Goal: Communication & Community: Answer question/provide support

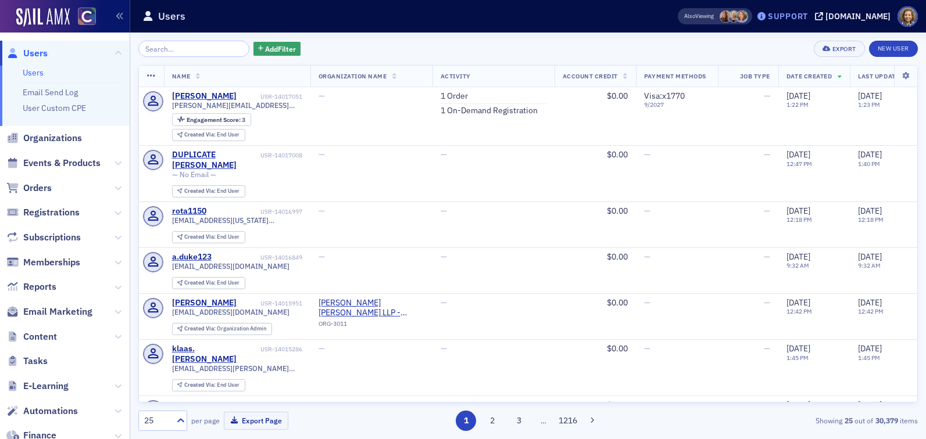
click at [798, 16] on div "Support" at bounding box center [788, 16] width 40 height 10
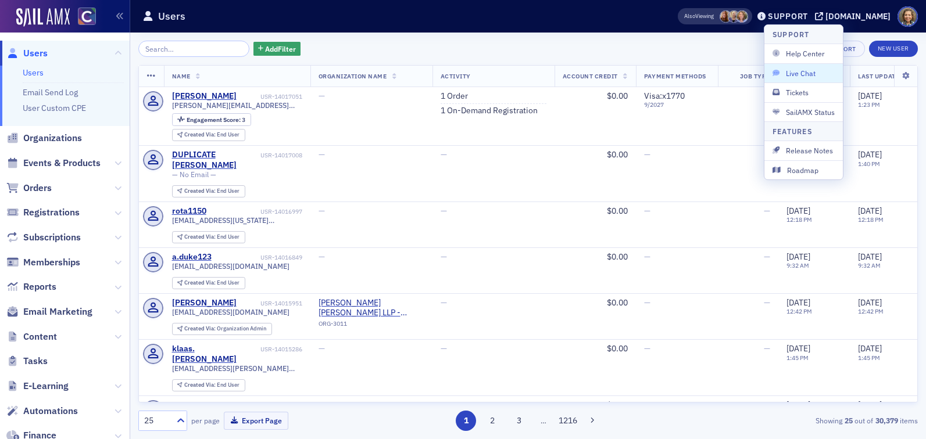
click at [800, 76] on span "Live Chat" at bounding box center [804, 73] width 62 height 10
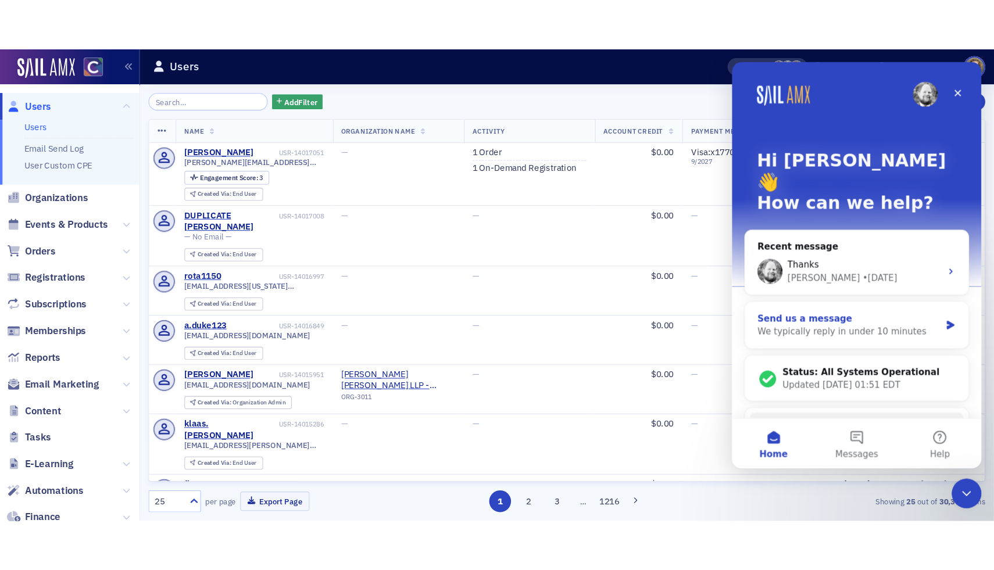
scroll to position [36, 0]
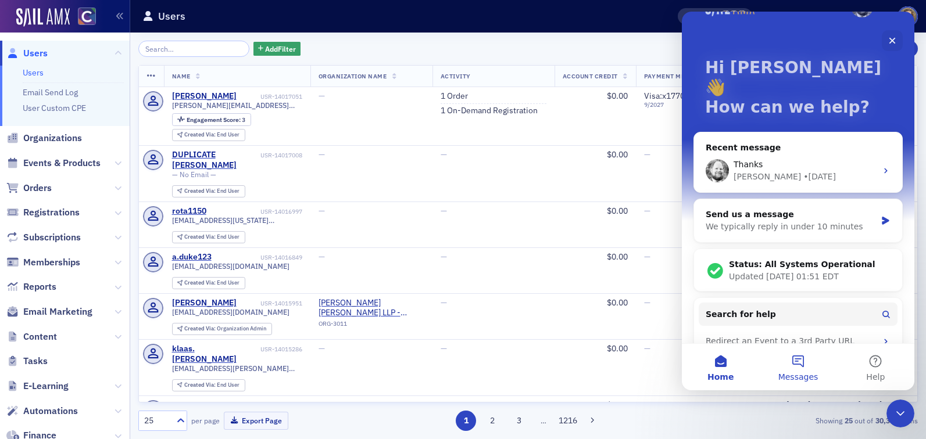
click at [800, 359] on button "Messages" at bounding box center [797, 367] width 77 height 47
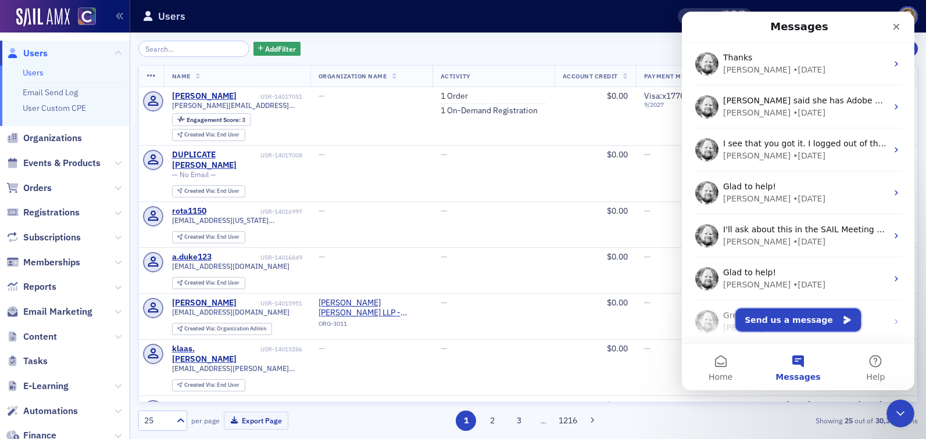
click at [781, 319] on button "Send us a message" at bounding box center [798, 320] width 126 height 23
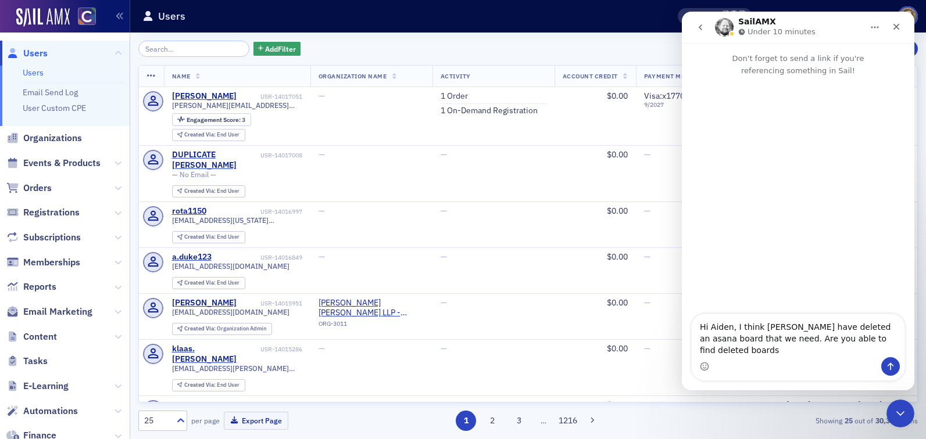
type textarea "Hi Aiden, I think [PERSON_NAME] have deleted an asana board that we need. Are y…"
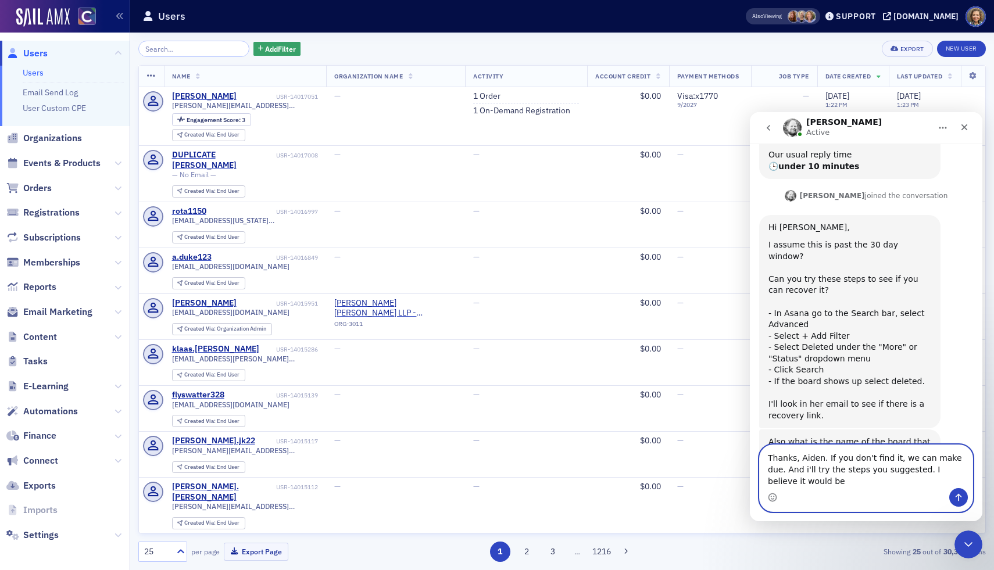
scroll to position [169, 0]
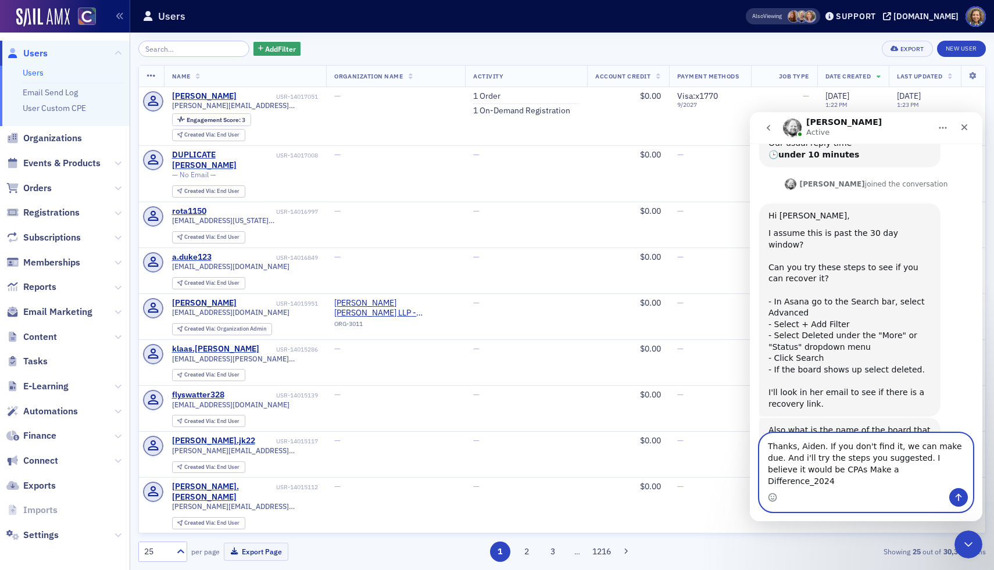
type textarea "Thanks, Aiden. If you don't find it, we can make due. And i'll try the steps yo…"
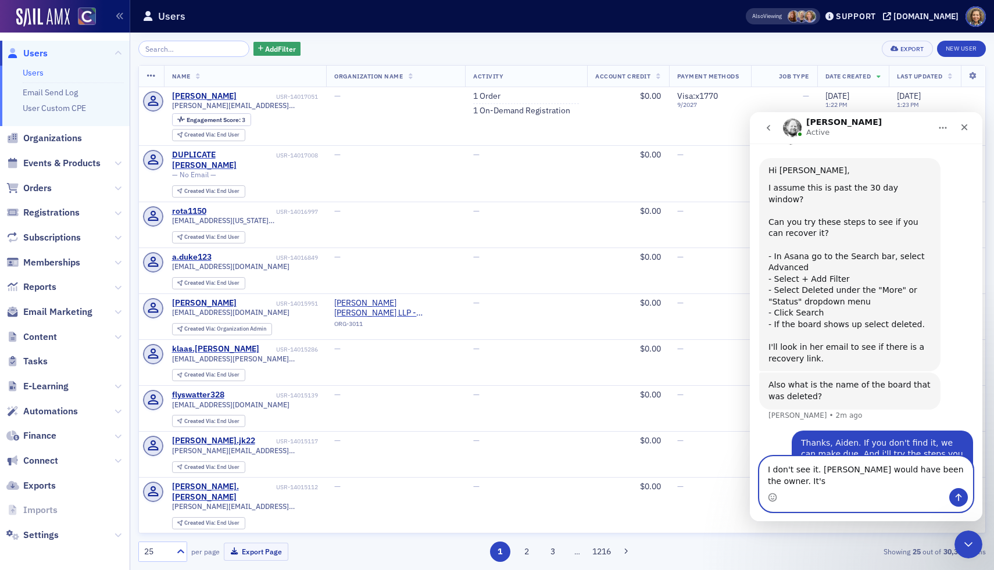
scroll to position [226, 0]
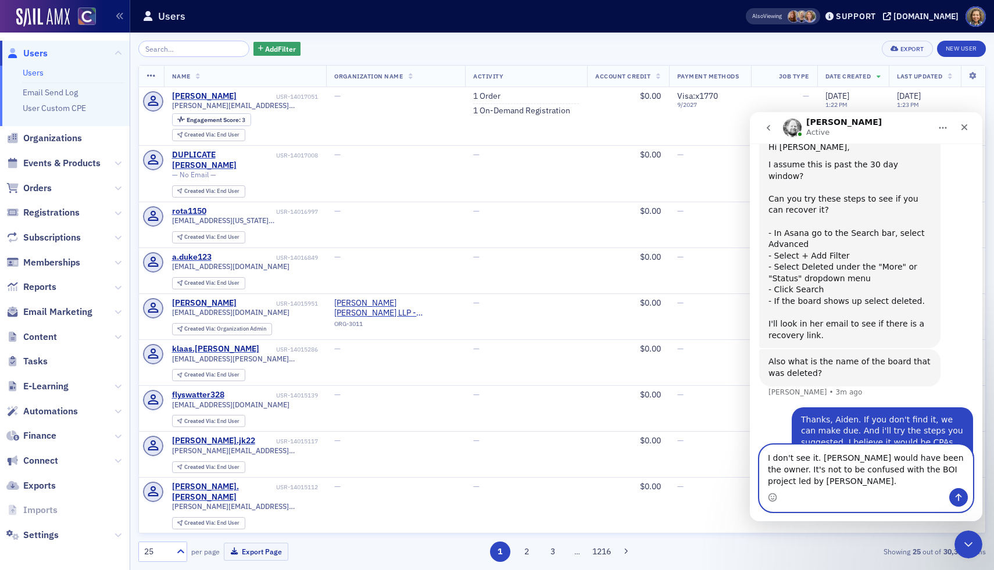
type textarea "I don't see it. [PERSON_NAME] would have been the owner. It's not to be confuse…"
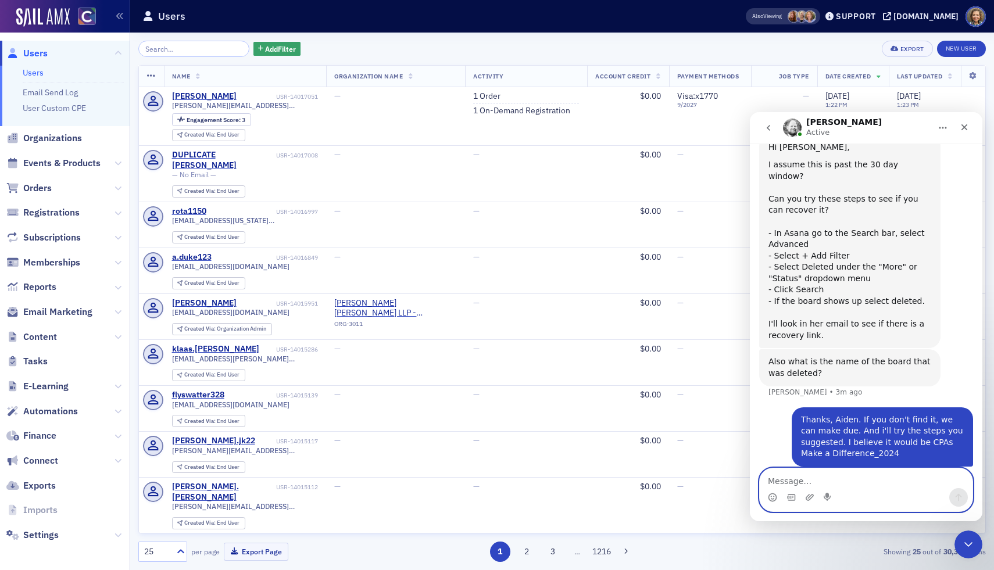
scroll to position [264, 0]
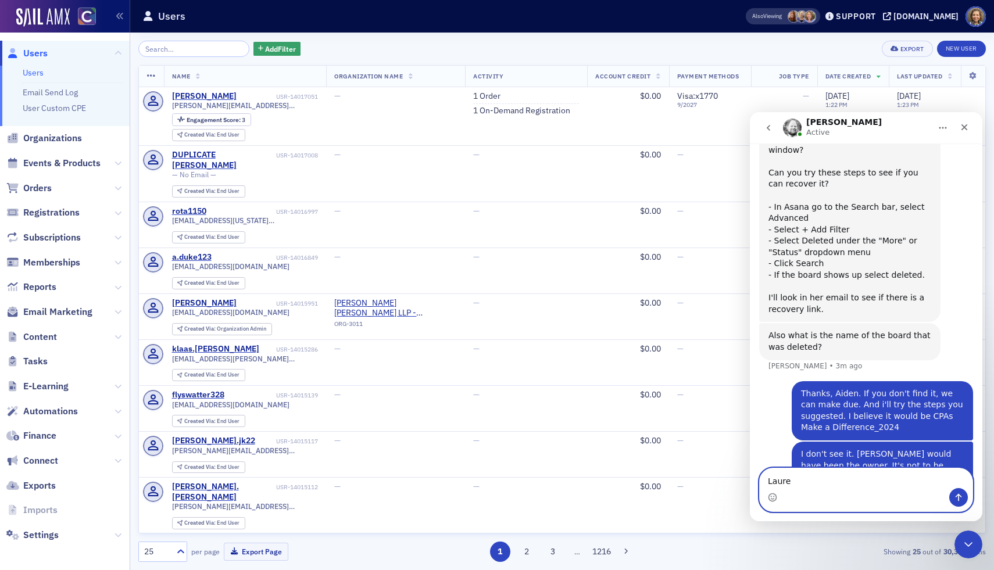
type textarea "Lauren"
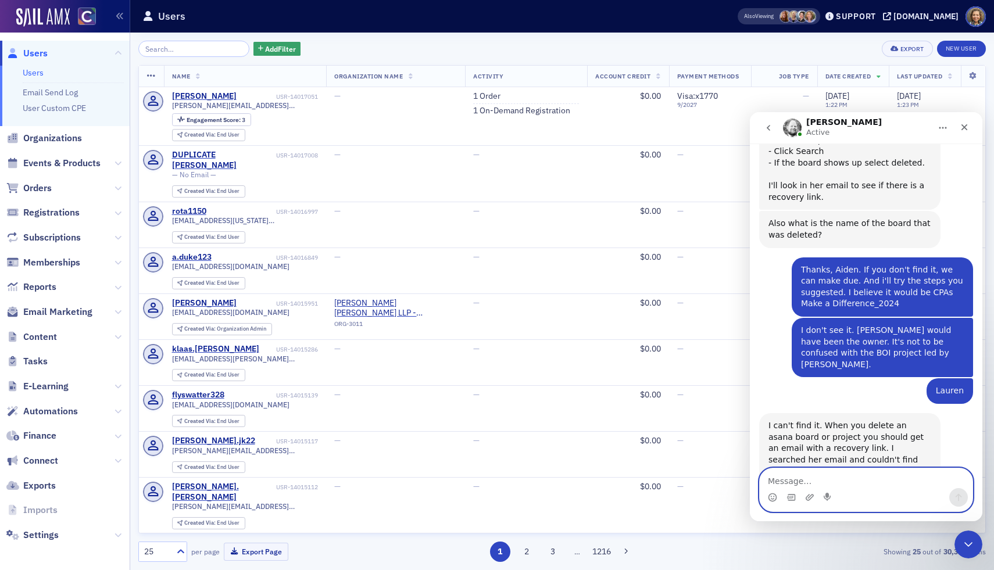
scroll to position [394, 0]
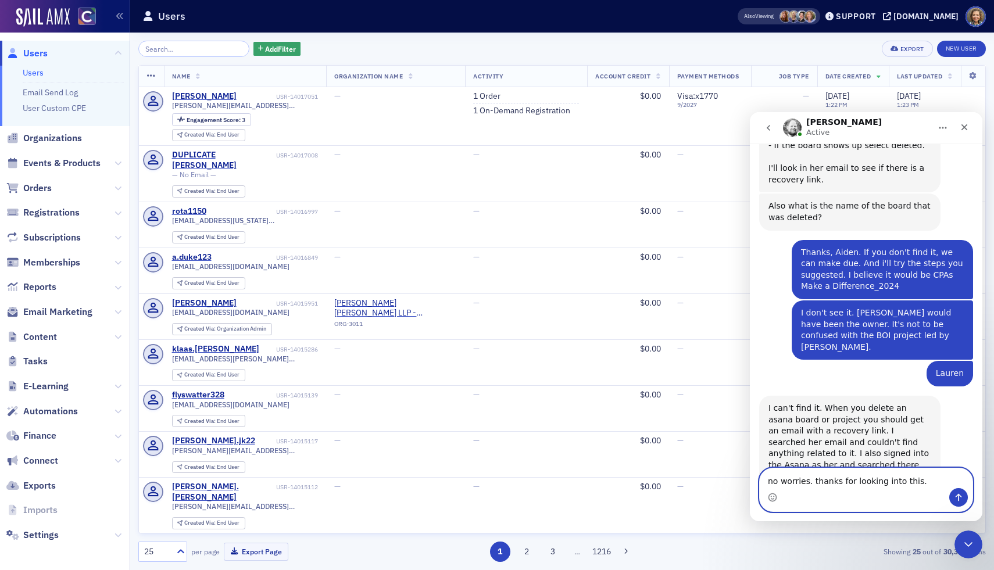
type textarea "no worries. thanks for looking into this."
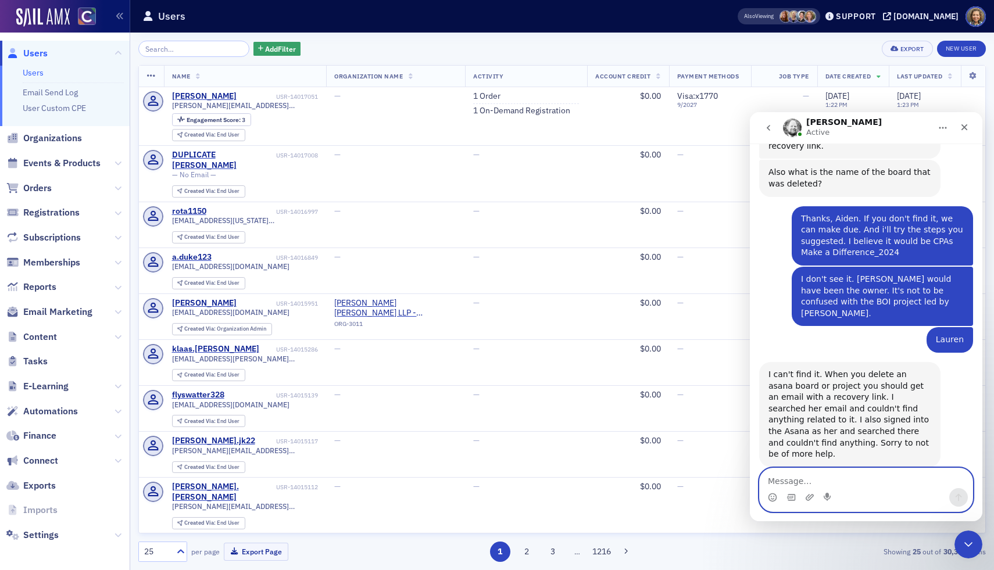
scroll to position [428, 0]
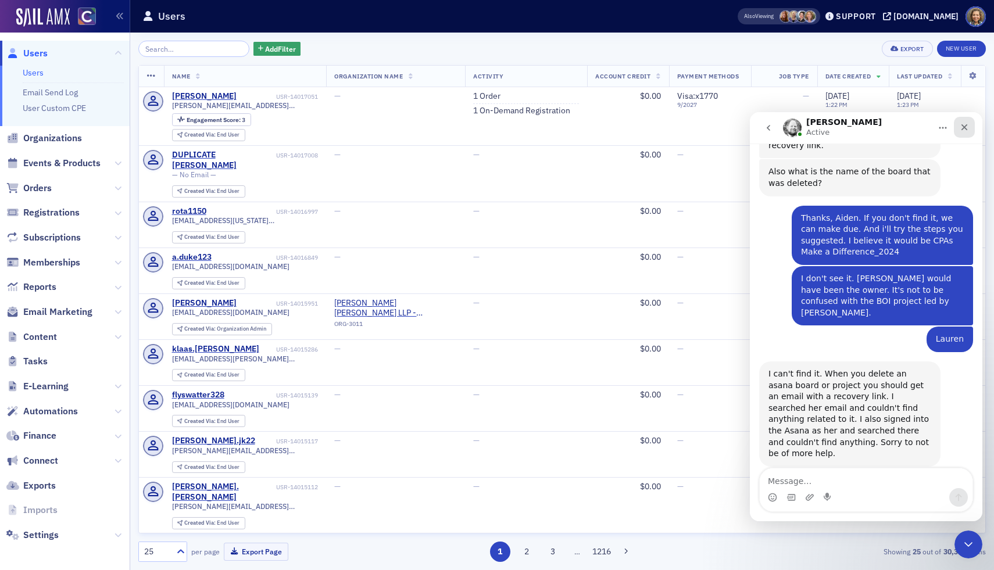
click at [925, 124] on icon "Close" at bounding box center [965, 127] width 6 height 6
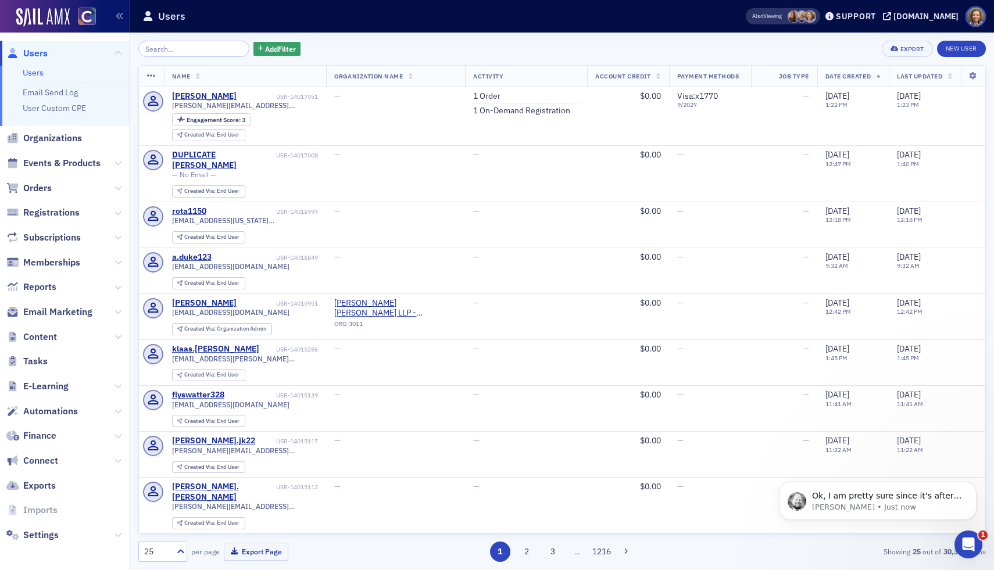
scroll to position [474, 0]
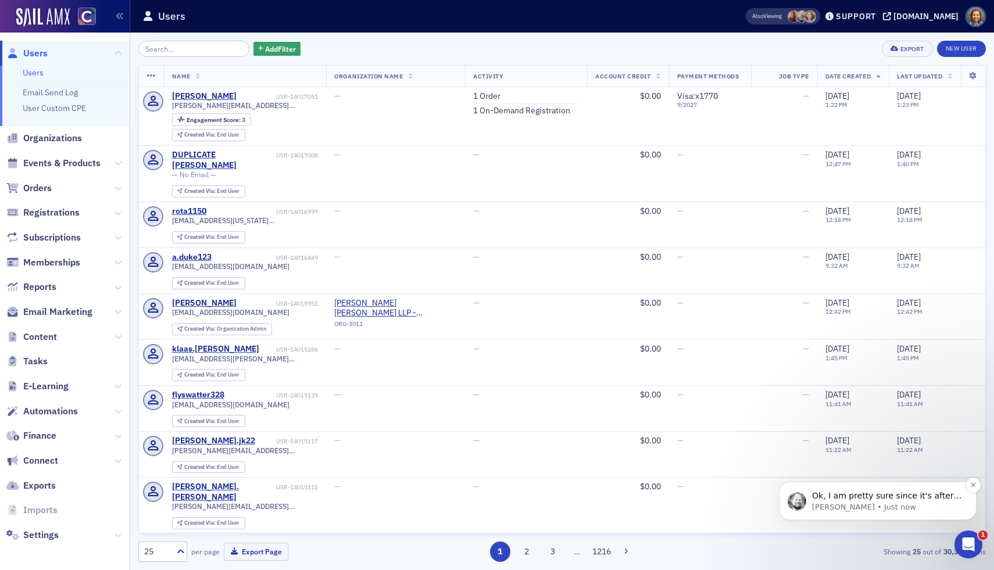
click at [883, 439] on p "Ok, I am pretty sure since it's after 30 days was the problem." at bounding box center [887, 497] width 150 height 12
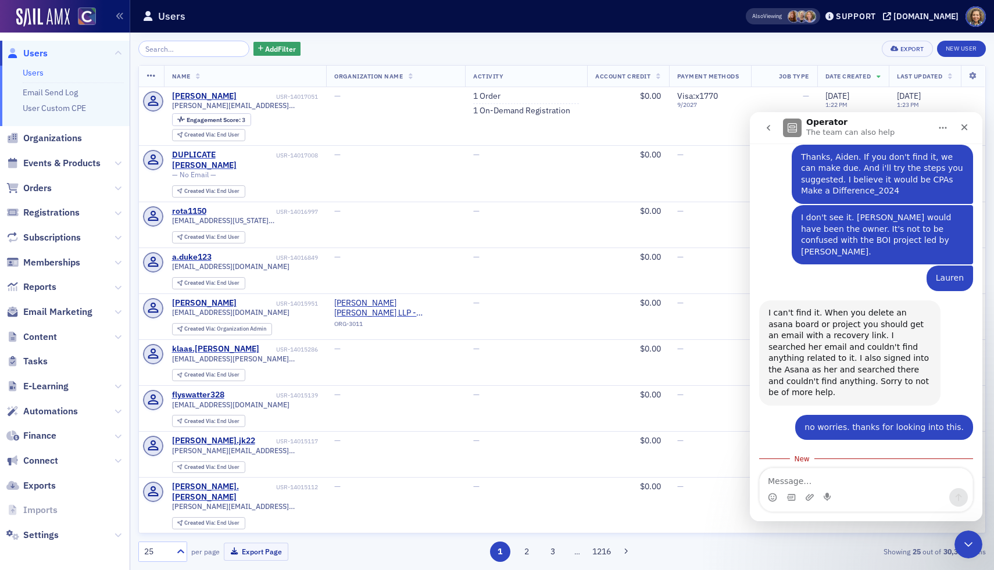
scroll to position [493, 0]
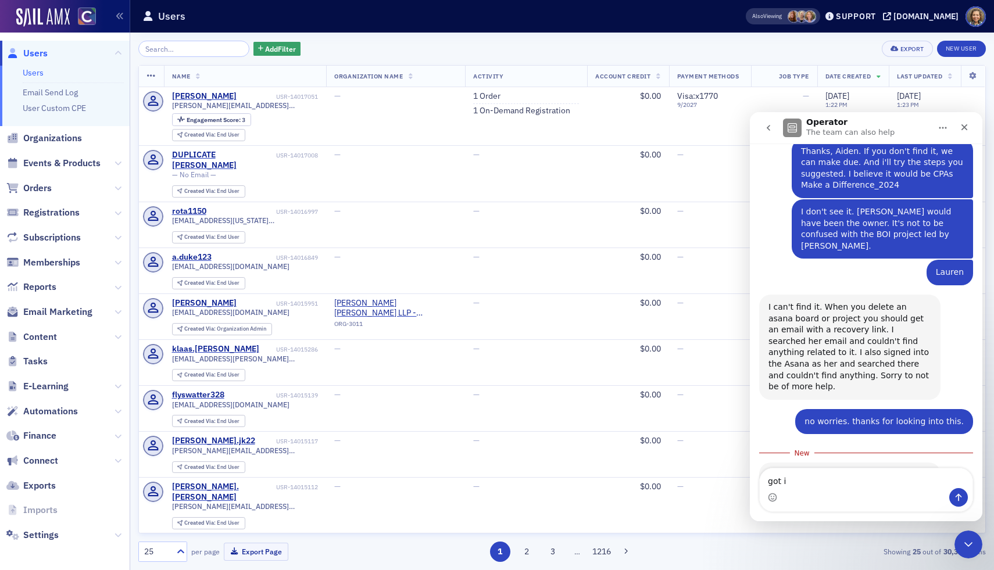
type textarea "got it"
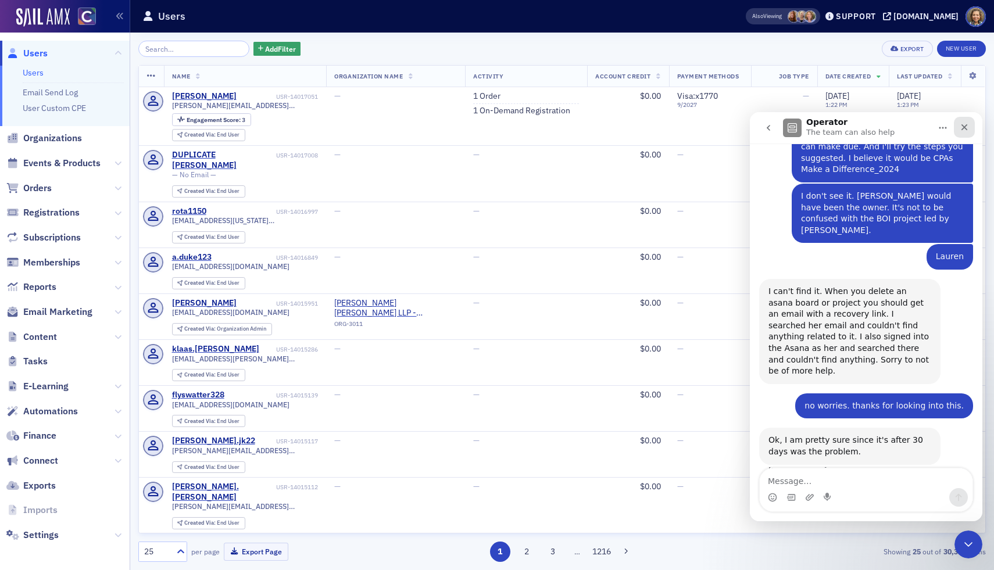
click at [925, 131] on icon "Close" at bounding box center [964, 127] width 9 height 9
